Goal: Task Accomplishment & Management: Manage account settings

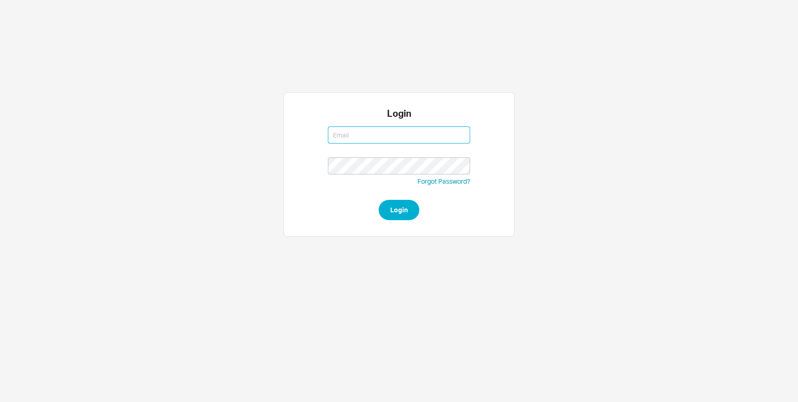
type input "michalt@qualitybath.com"
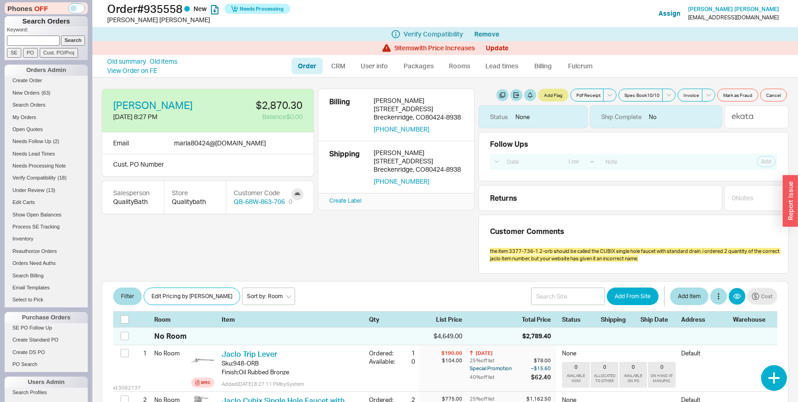
select select "LOW"
click at [167, 60] on link "Old items" at bounding box center [164, 61] width 28 height 9
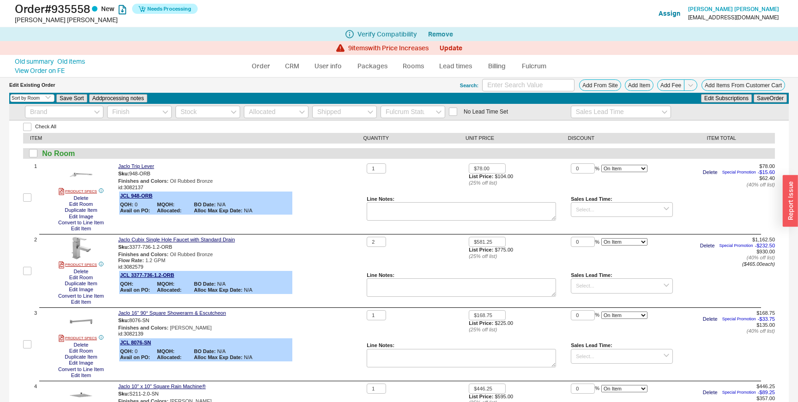
select select "3"
click at [452, 47] on button "Update" at bounding box center [450, 47] width 23 height 7
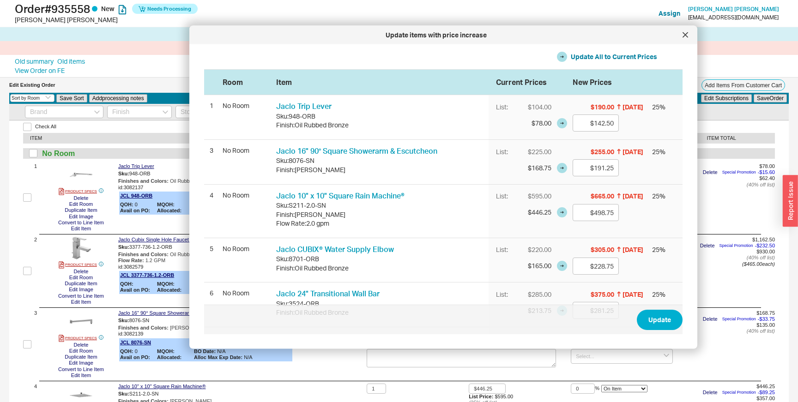
drag, startPoint x: 379, startPoint y: 49, endPoint x: 463, endPoint y: 25, distance: 87.1
click at [463, 30] on div "Update items with price increase" at bounding box center [436, 34] width 484 height 9
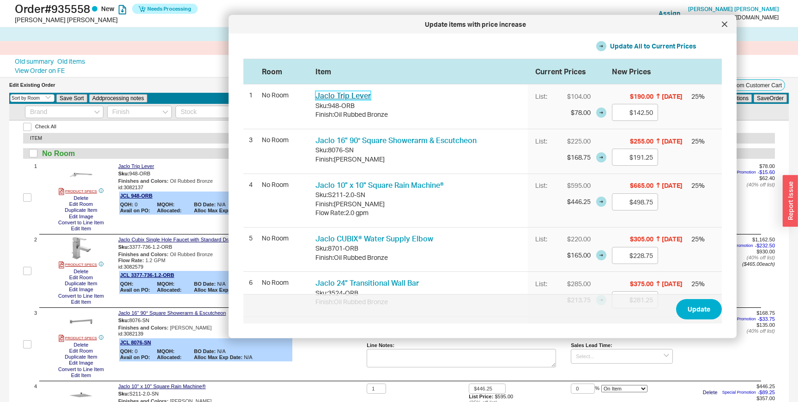
click at [352, 95] on link "Jaclo Trip Lever" at bounding box center [342, 95] width 55 height 9
click at [432, 101] on div "Sku: 948-ORB" at bounding box center [417, 105] width 205 height 9
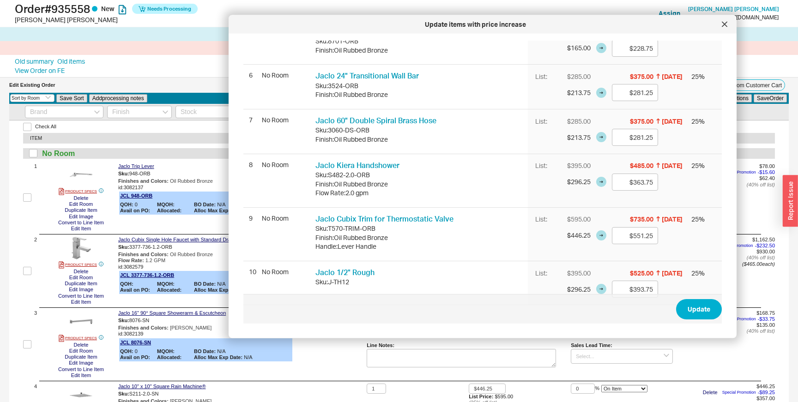
scroll to position [219, 0]
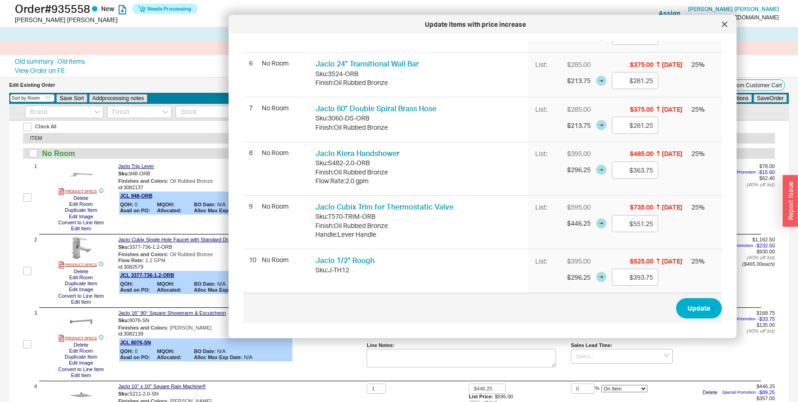
click at [339, 118] on div "3060-DS-ORB" at bounding box center [349, 118] width 42 height 9
copy div "3060-DS-ORB"
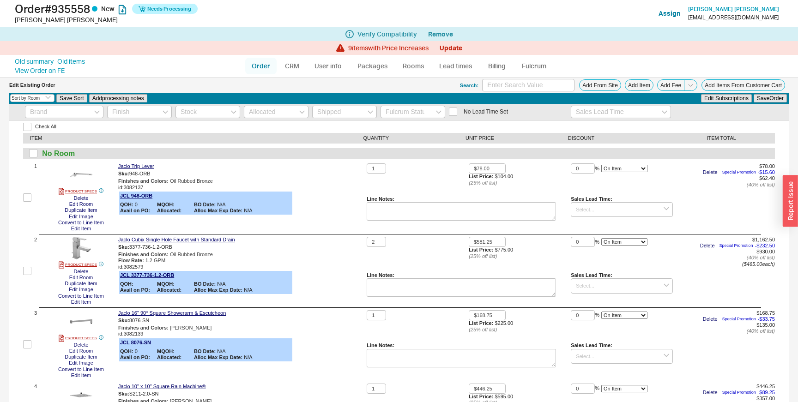
click at [269, 66] on link "Order" at bounding box center [260, 66] width 31 height 17
select select "LOW"
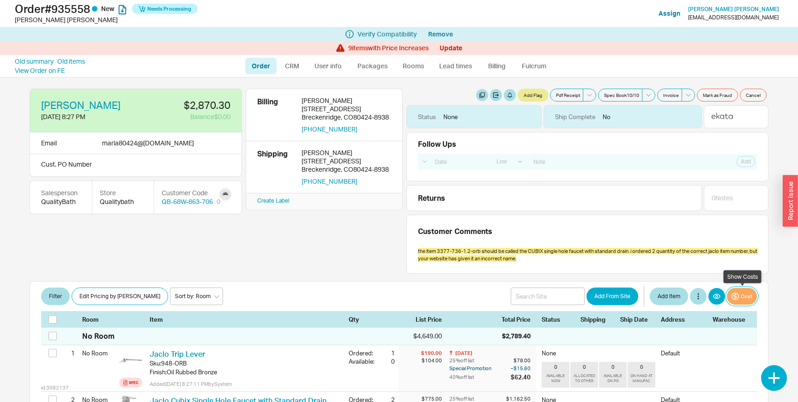
click at [739, 296] on button "Cost" at bounding box center [742, 296] width 30 height 17
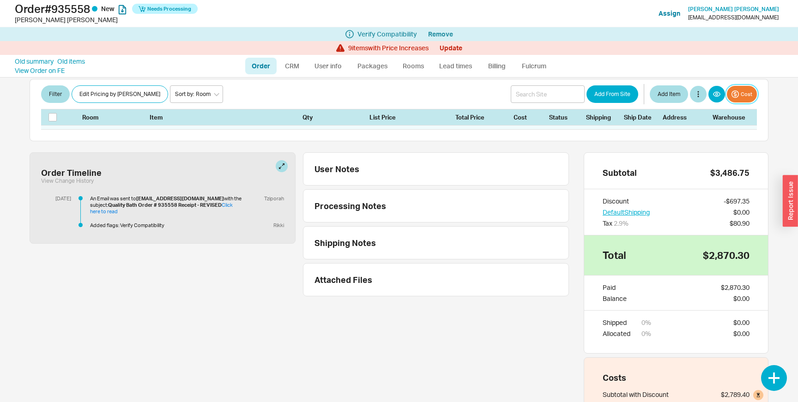
scroll to position [405, 0]
